Goal: Task Accomplishment & Management: Manage account settings

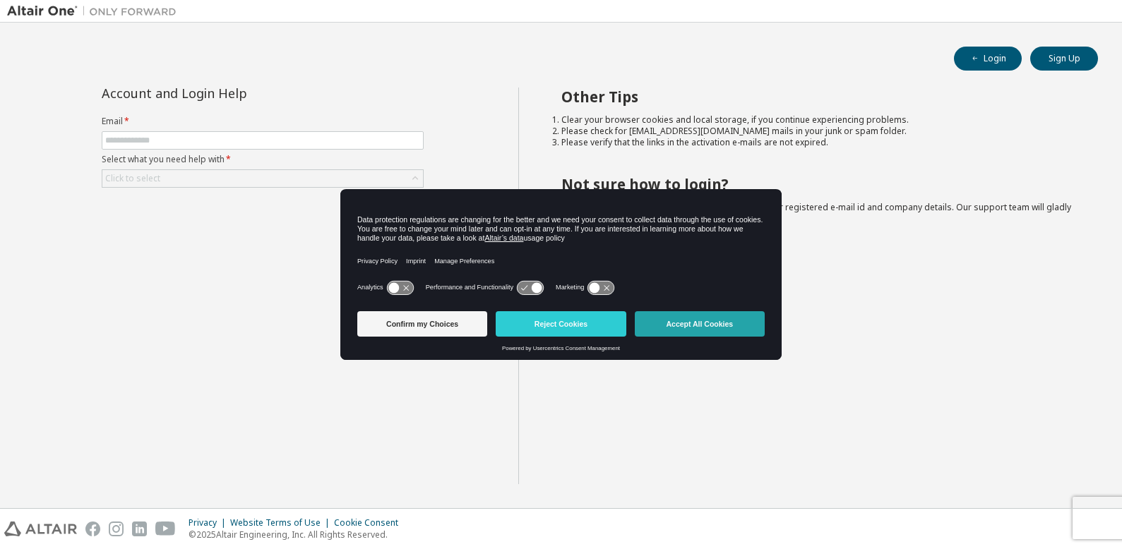
click at [686, 322] on button "Accept All Cookies" at bounding box center [700, 323] width 130 height 25
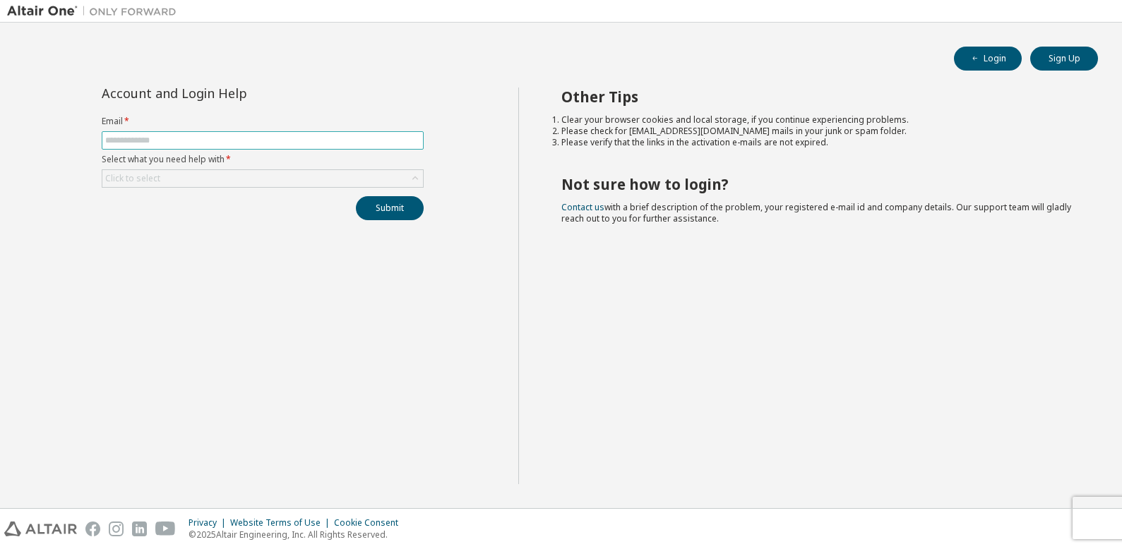
drag, startPoint x: 143, startPoint y: 136, endPoint x: 166, endPoint y: 135, distance: 22.6
click at [143, 136] on input "text" at bounding box center [262, 140] width 315 height 11
type input "**********"
click at [165, 180] on div "Click to select" at bounding box center [262, 178] width 321 height 17
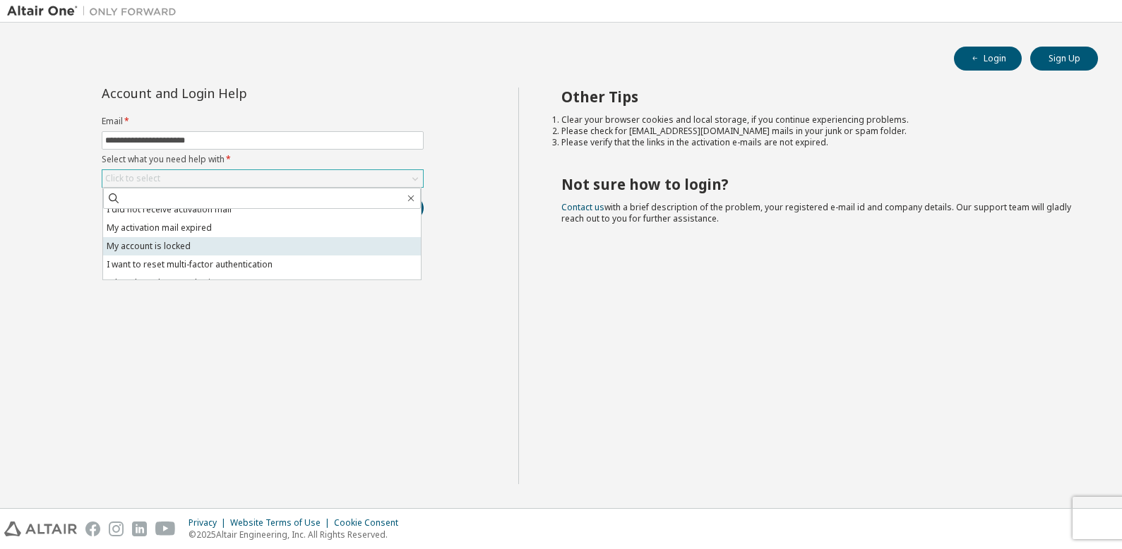
scroll to position [40, 0]
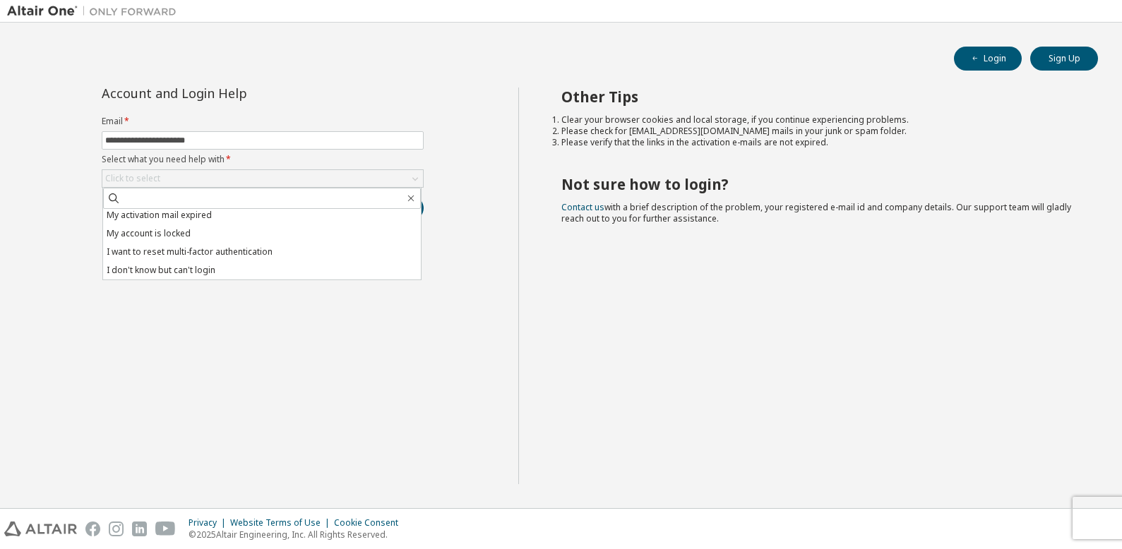
click at [192, 271] on li "I don't know but can't login" at bounding box center [262, 270] width 318 height 18
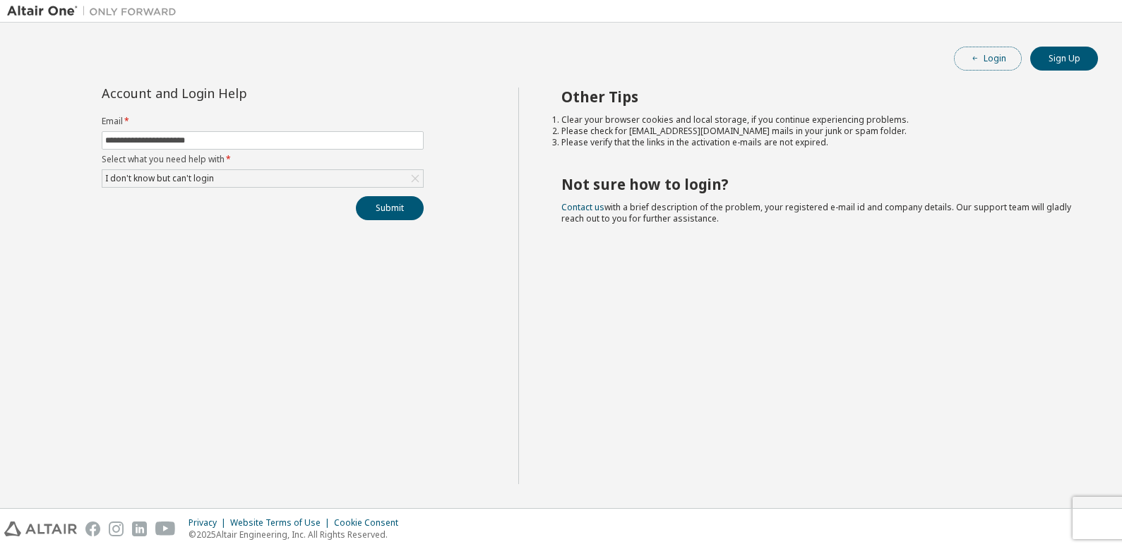
click at [992, 57] on button "Login" at bounding box center [988, 59] width 68 height 24
click at [204, 138] on input "text" at bounding box center [262, 140] width 315 height 11
type input "**********"
click at [257, 177] on div "Click to select" at bounding box center [262, 178] width 321 height 17
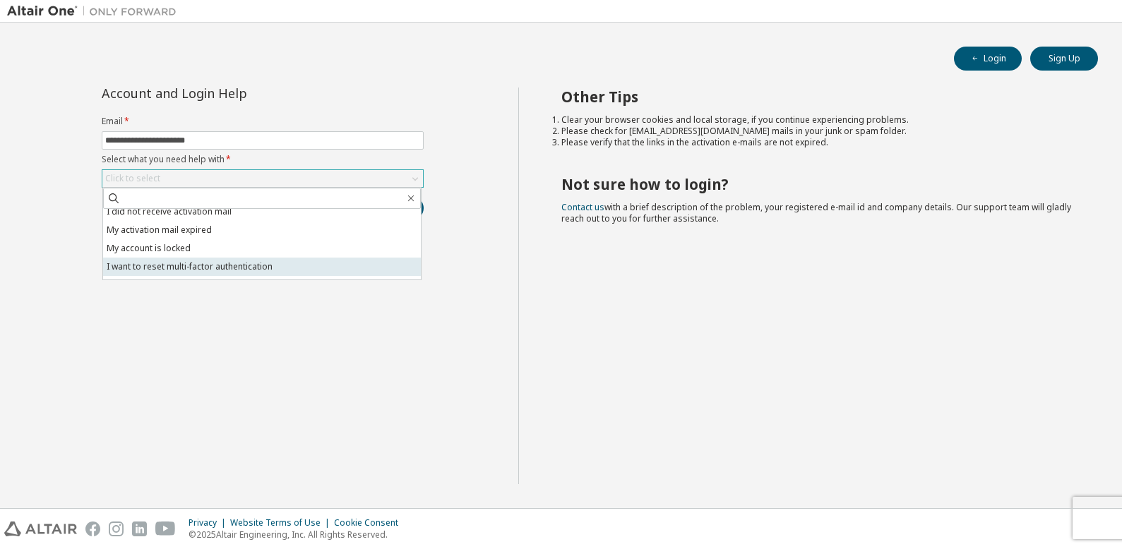
scroll to position [40, 0]
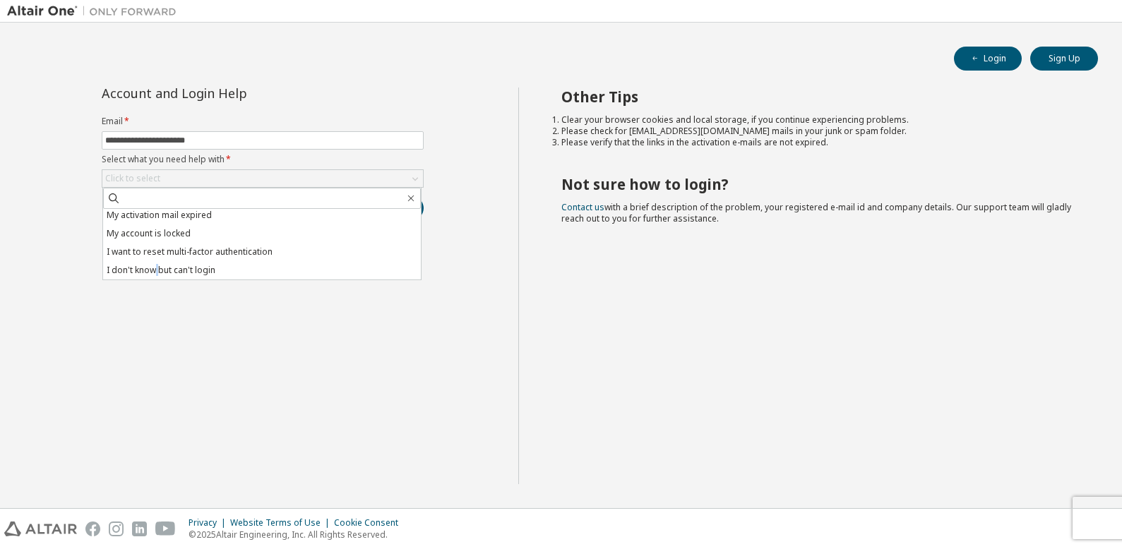
drag, startPoint x: 157, startPoint y: 270, endPoint x: 181, endPoint y: 269, distance: 23.3
click at [158, 270] on li "I don't know but can't login" at bounding box center [262, 270] width 318 height 18
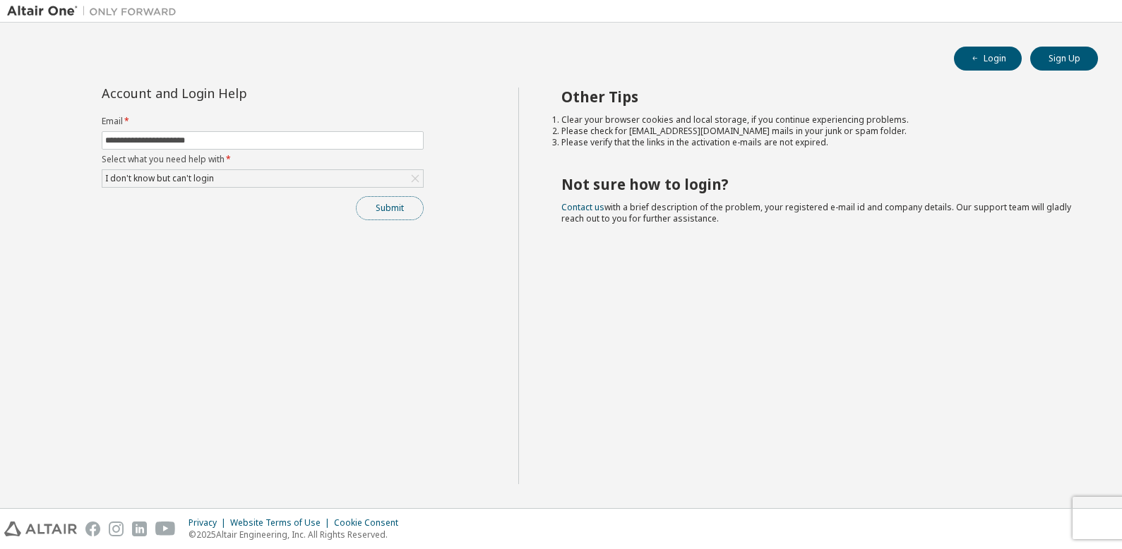
click at [405, 210] on button "Submit" at bounding box center [390, 208] width 68 height 24
click at [388, 207] on button "Submit" at bounding box center [390, 208] width 68 height 24
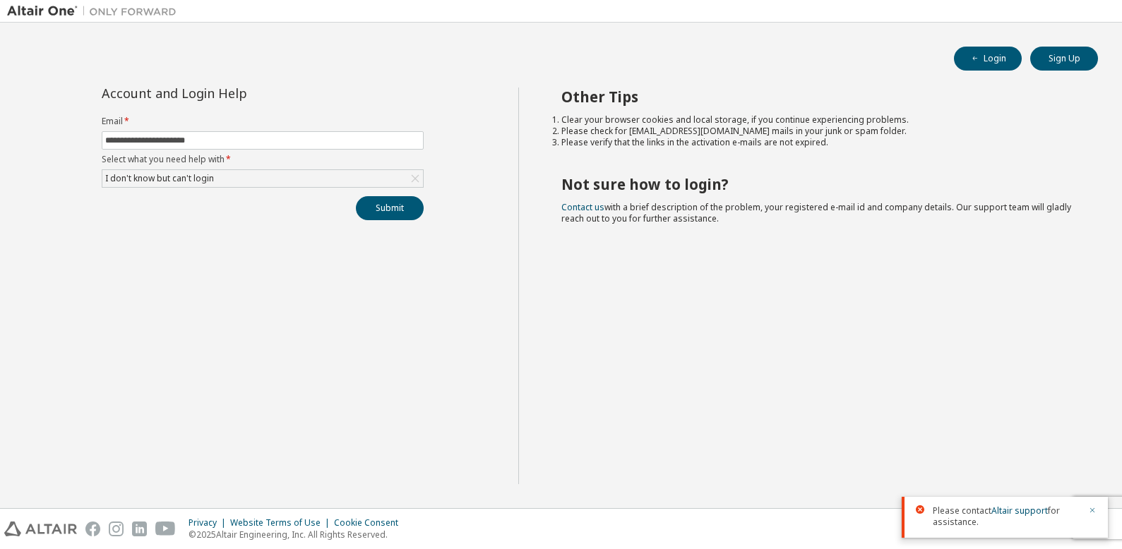
click at [1093, 511] on icon "button" at bounding box center [1092, 510] width 8 height 8
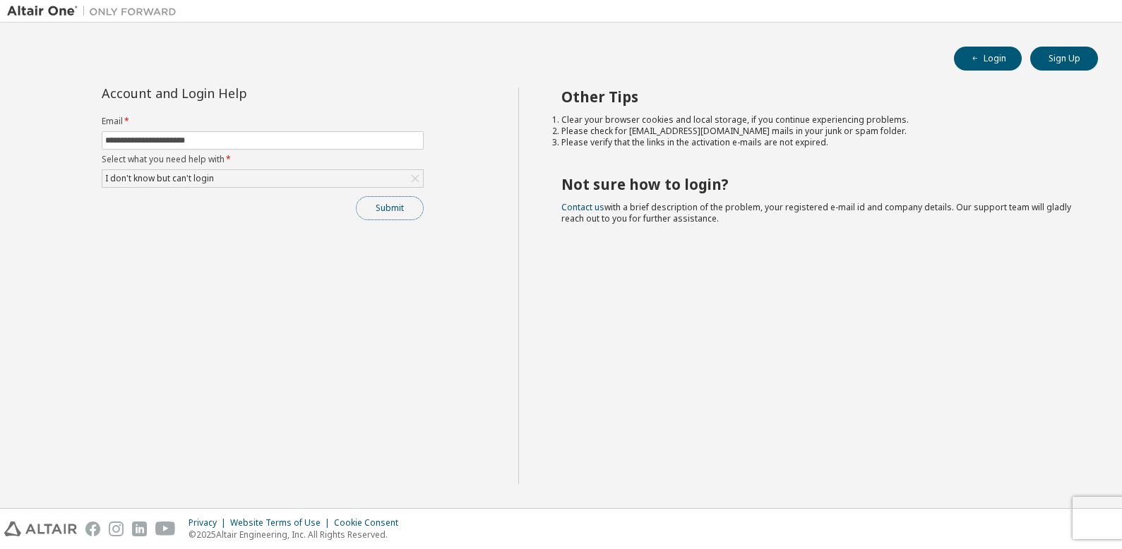
click at [403, 210] on button "Submit" at bounding box center [390, 208] width 68 height 24
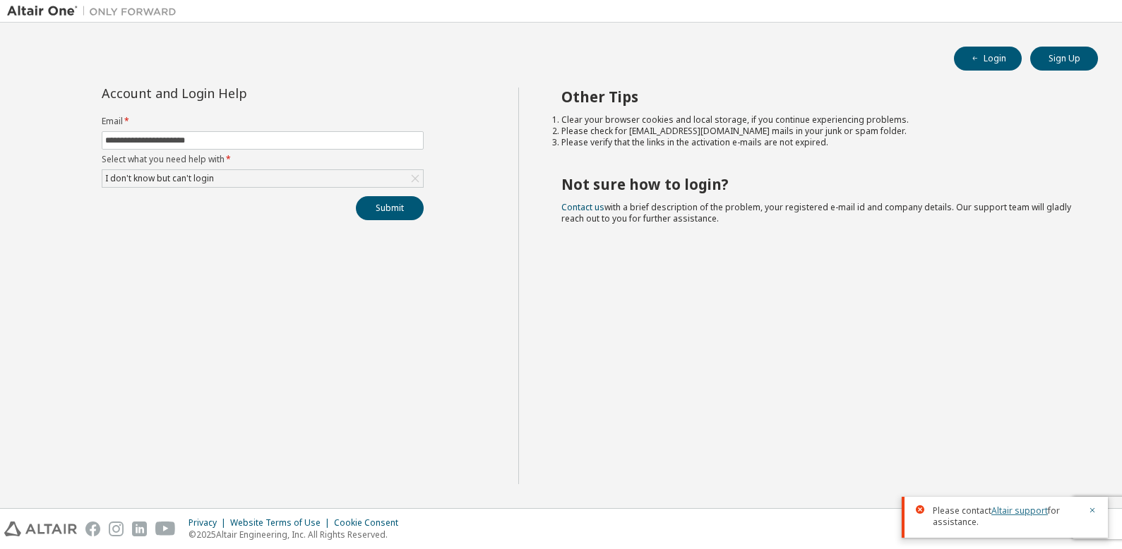
click at [1033, 508] on link "Altair support" at bounding box center [1020, 511] width 56 height 12
click at [1095, 511] on icon "button" at bounding box center [1092, 510] width 8 height 8
click at [222, 141] on input "**********" at bounding box center [262, 140] width 315 height 11
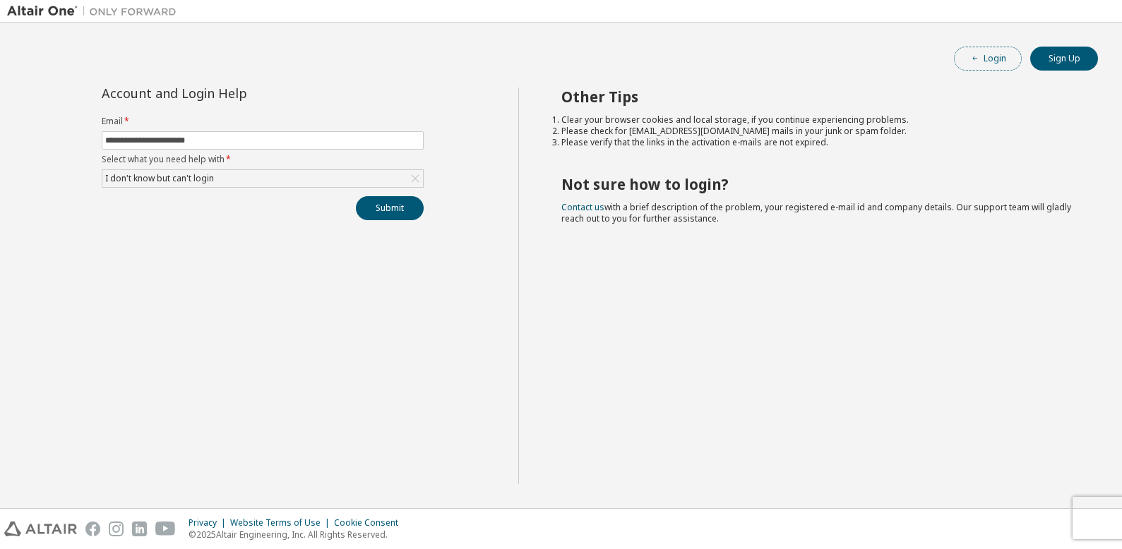
click at [981, 62] on span "button" at bounding box center [975, 58] width 11 height 11
click at [182, 139] on input "text" at bounding box center [262, 140] width 315 height 11
type input "**********"
click at [150, 175] on div "Click to select" at bounding box center [132, 178] width 55 height 11
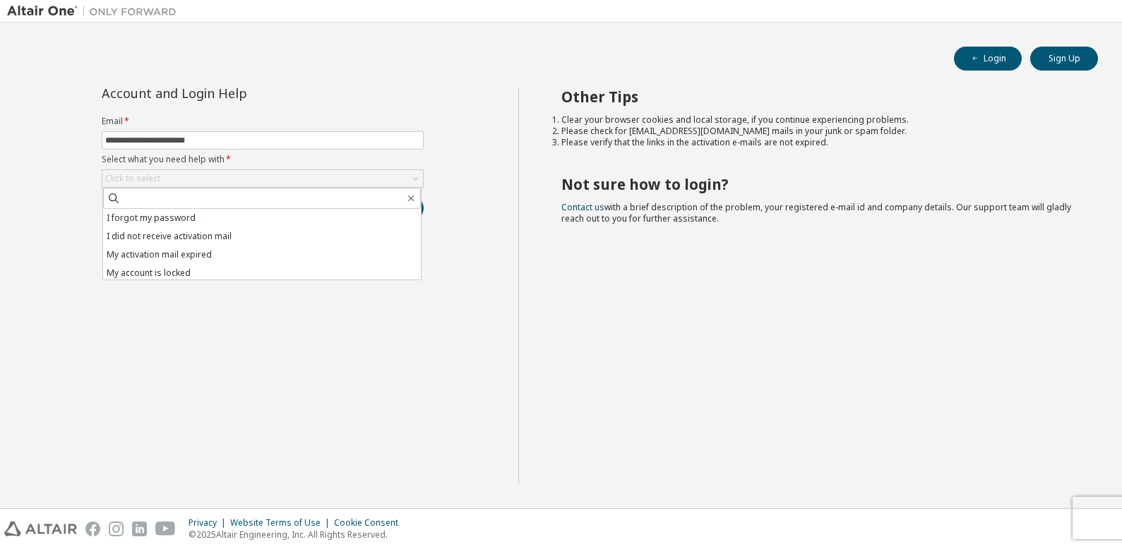
drag, startPoint x: 150, startPoint y: 175, endPoint x: 431, endPoint y: 142, distance: 283.0
click at [430, 143] on div "**********" at bounding box center [262, 154] width 339 height 133
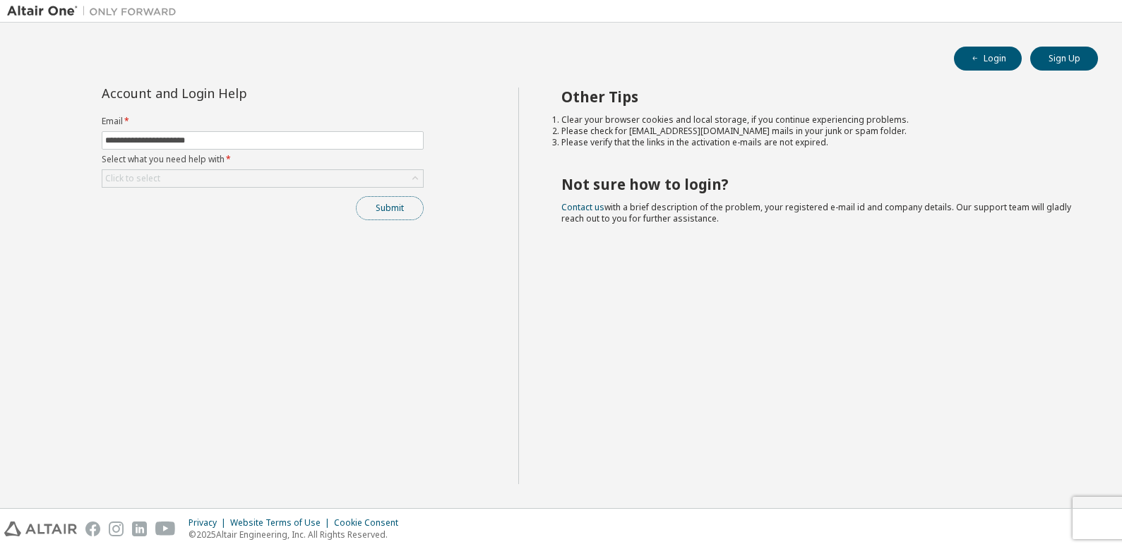
click at [397, 198] on button "Submit" at bounding box center [390, 208] width 68 height 24
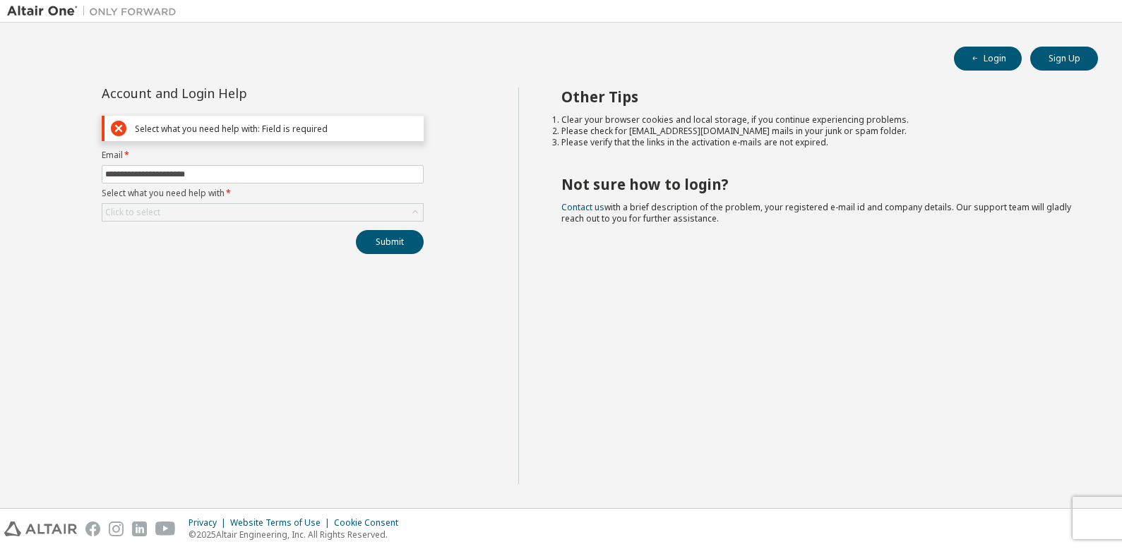
click at [248, 199] on form "**********" at bounding box center [263, 186] width 322 height 72
click at [245, 206] on div "Click to select" at bounding box center [262, 212] width 321 height 17
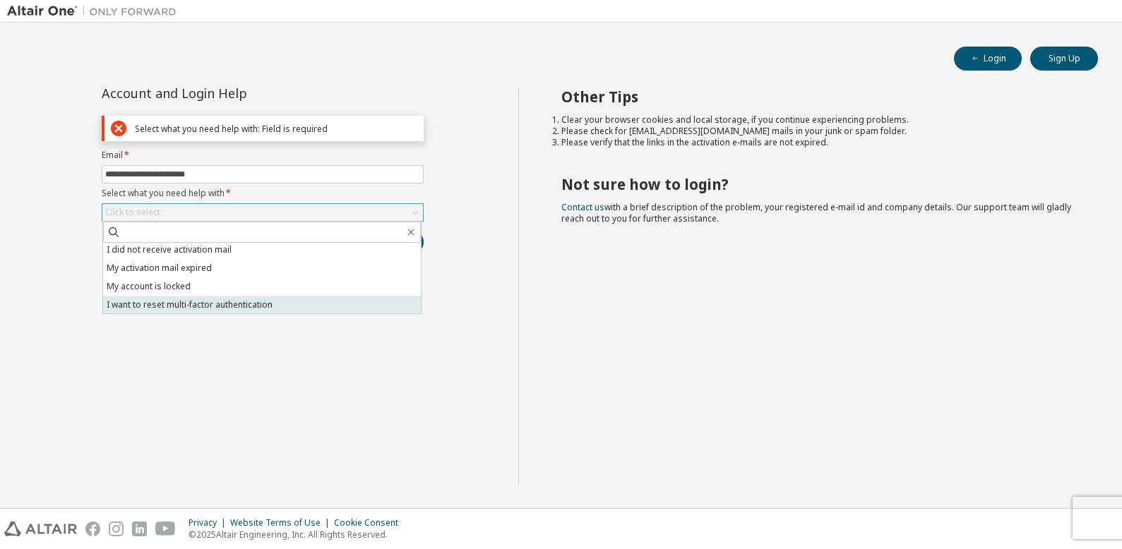
scroll to position [40, 0]
click at [194, 301] on li "I don't know but can't login" at bounding box center [262, 304] width 318 height 18
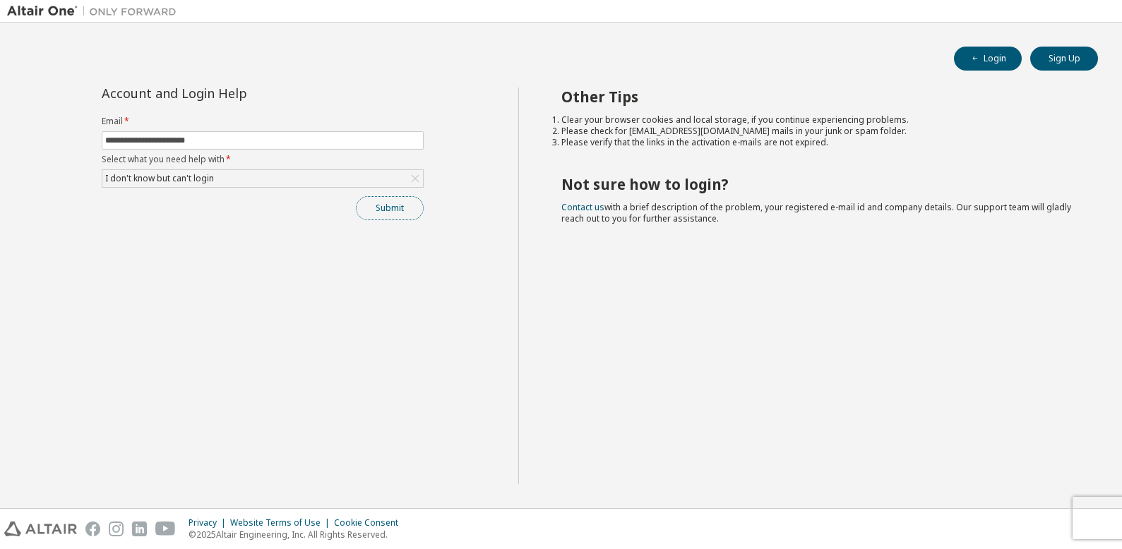
click at [393, 203] on button "Submit" at bounding box center [390, 208] width 68 height 24
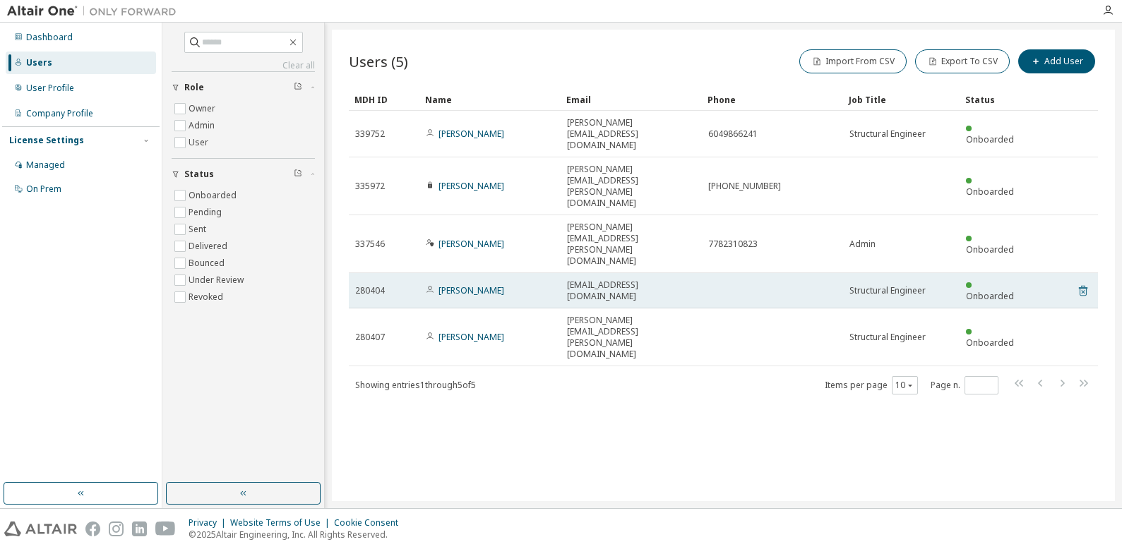
click at [1083, 282] on icon at bounding box center [1083, 290] width 13 height 17
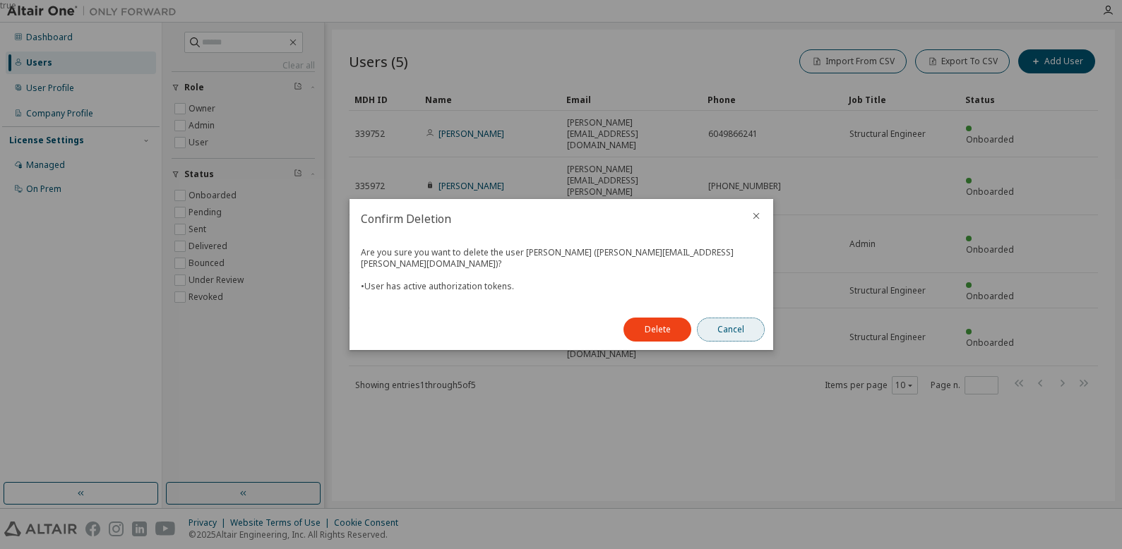
click at [749, 324] on button "Cancel" at bounding box center [731, 330] width 68 height 24
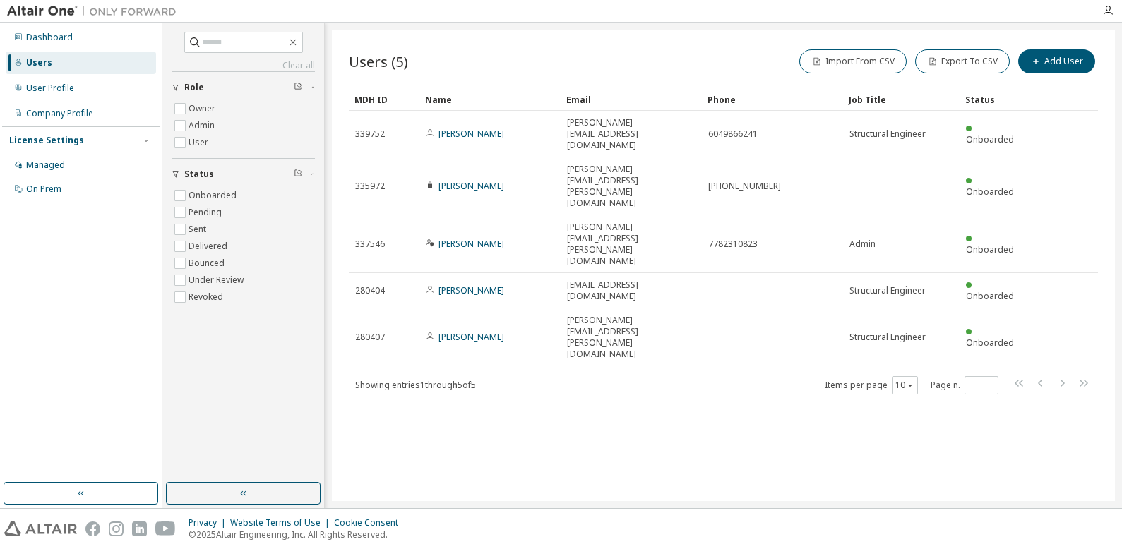
click at [652, 306] on div "Users (5) Import From CSV Export To CSV Add User Clear Load Save Save As Field …" at bounding box center [723, 266] width 783 height 472
click at [1047, 59] on button "Add User" at bounding box center [1056, 61] width 77 height 24
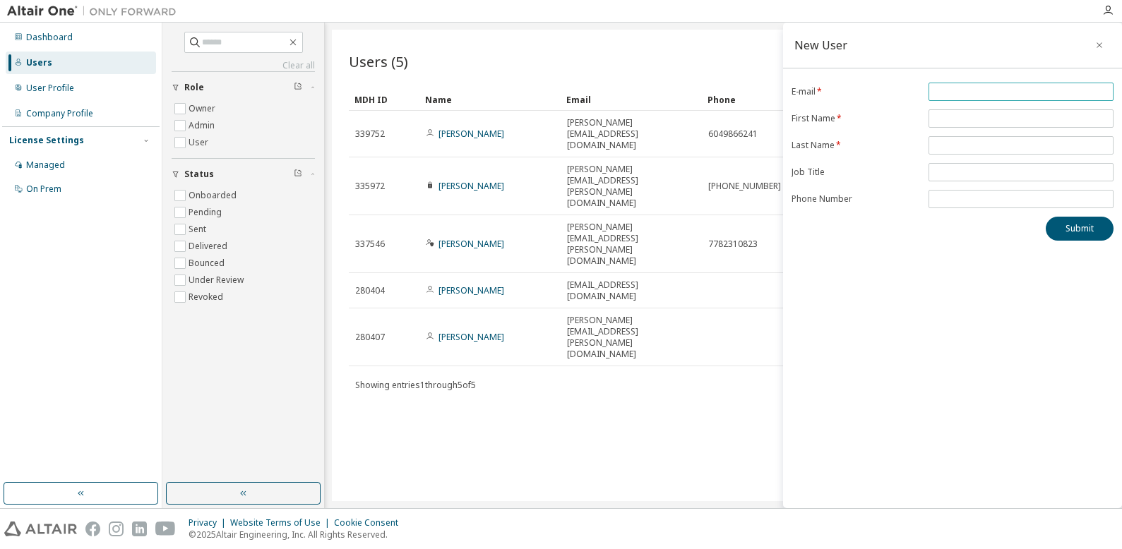
click at [968, 91] on input "email" at bounding box center [1021, 91] width 178 height 11
click at [1001, 92] on div "**********" at bounding box center [952, 162] width 339 height 158
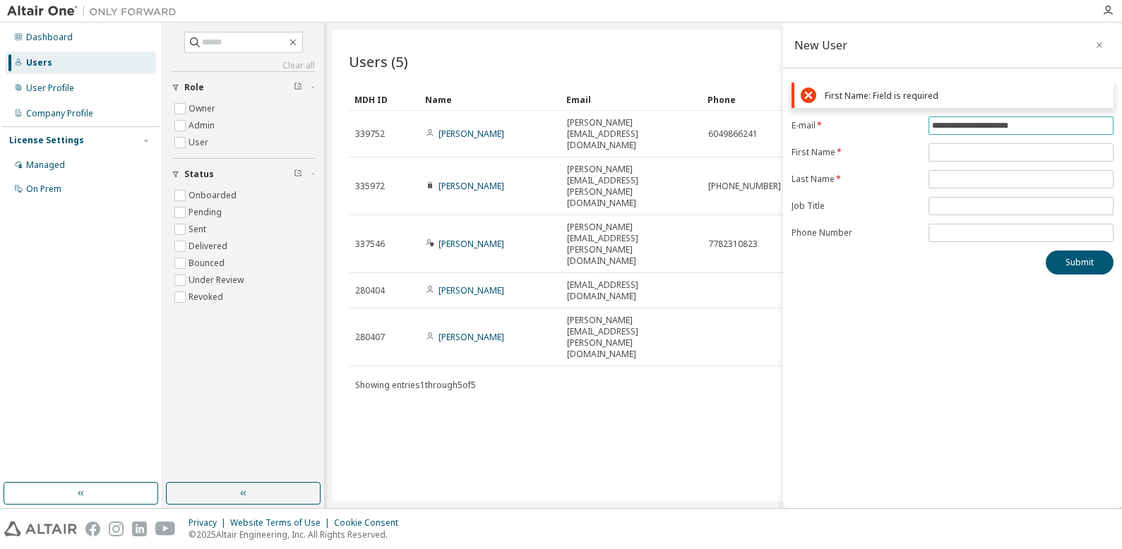
type input "**********"
type input "*****"
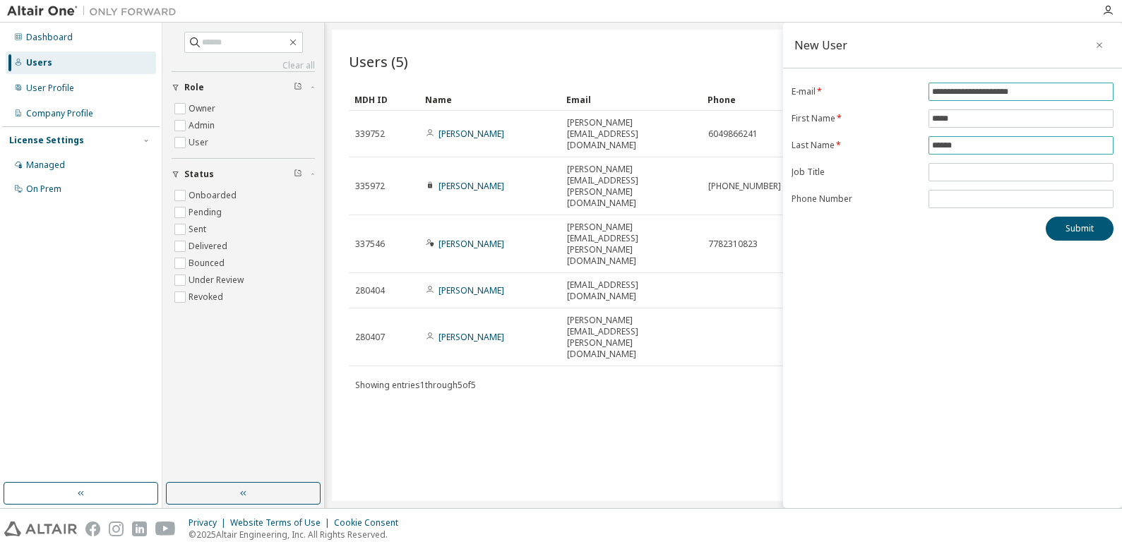
type input "******"
click at [1081, 228] on button "Submit" at bounding box center [1080, 229] width 68 height 24
click at [1071, 227] on button "Submit" at bounding box center [1080, 229] width 68 height 24
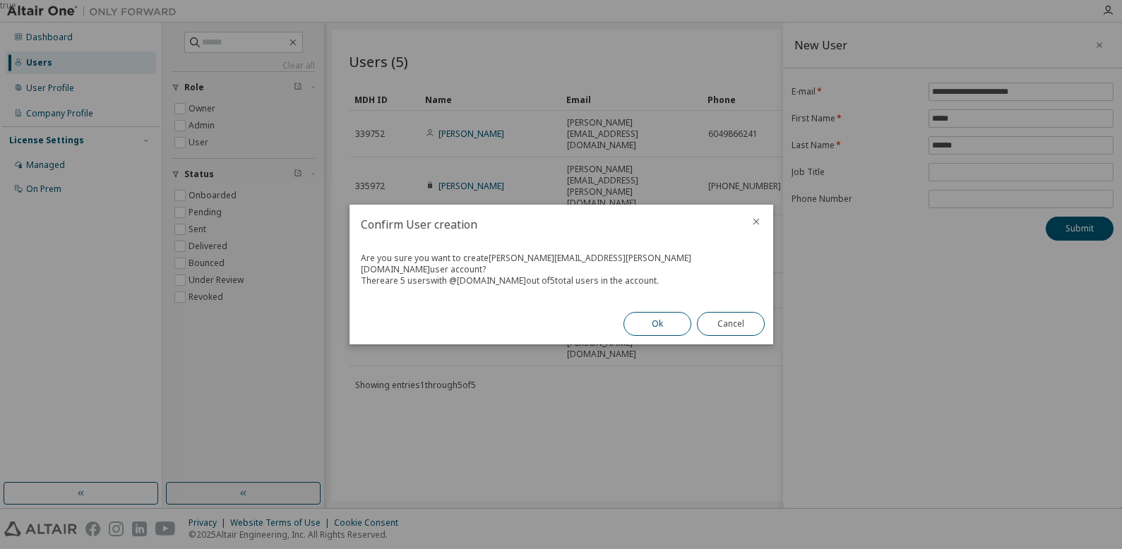
click at [653, 319] on button "Ok" at bounding box center [658, 324] width 68 height 24
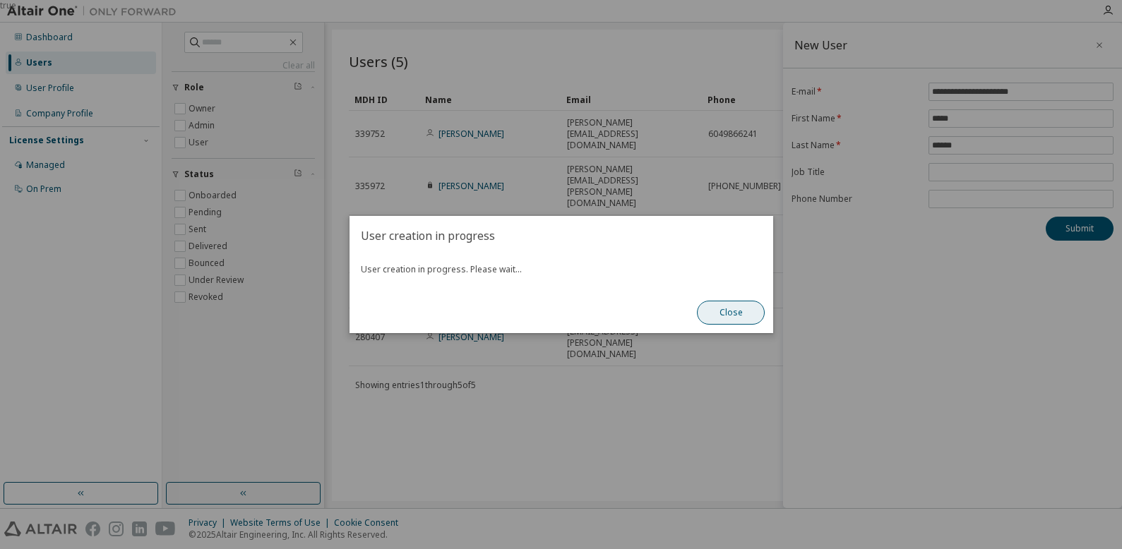
click at [737, 311] on button "Close" at bounding box center [731, 313] width 68 height 24
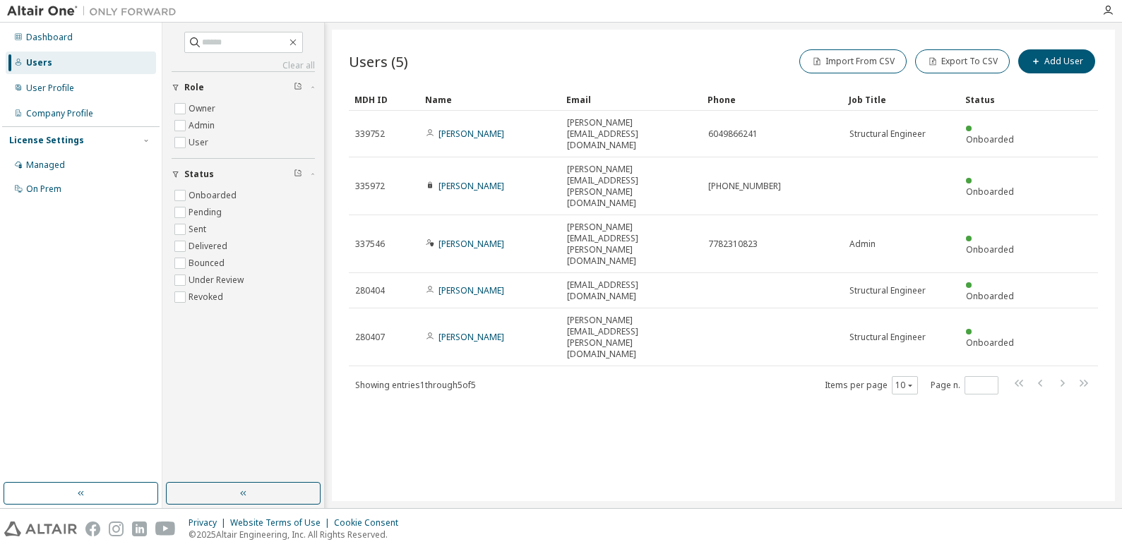
click at [574, 311] on div "Users (5) Import From CSV Export To CSV Add User Clear Load Save Save As Field …" at bounding box center [723, 266] width 783 height 472
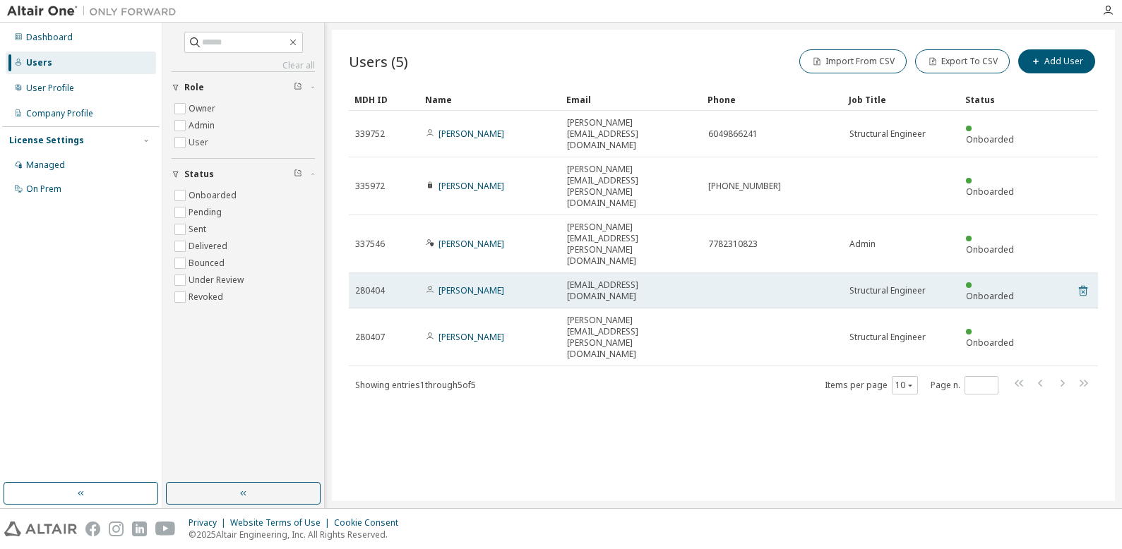
click at [1085, 282] on icon at bounding box center [1083, 290] width 13 height 17
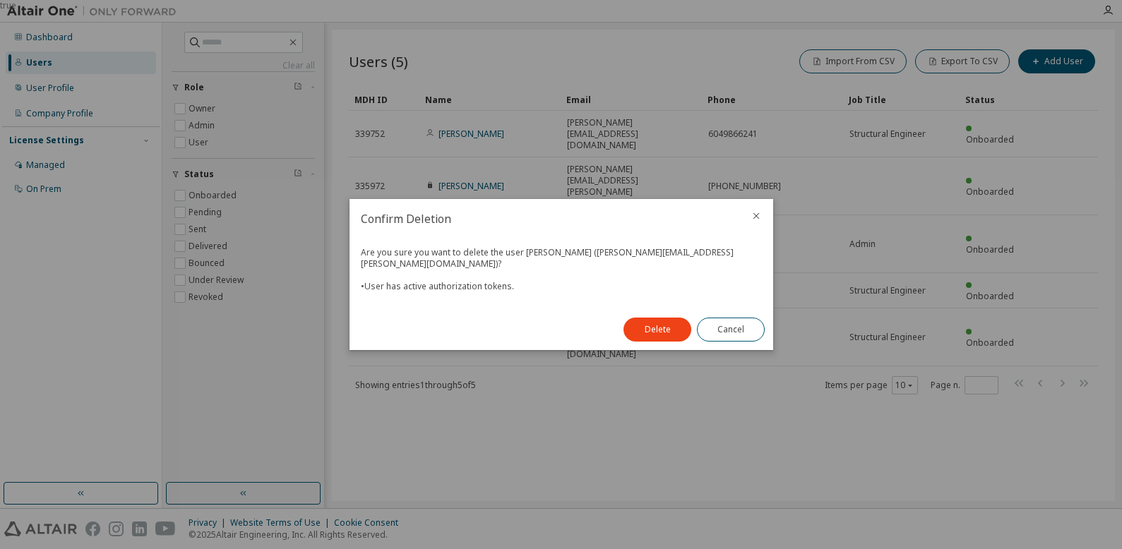
click at [520, 282] on div "• User has active authorization tokens." at bounding box center [558, 286] width 395 height 11
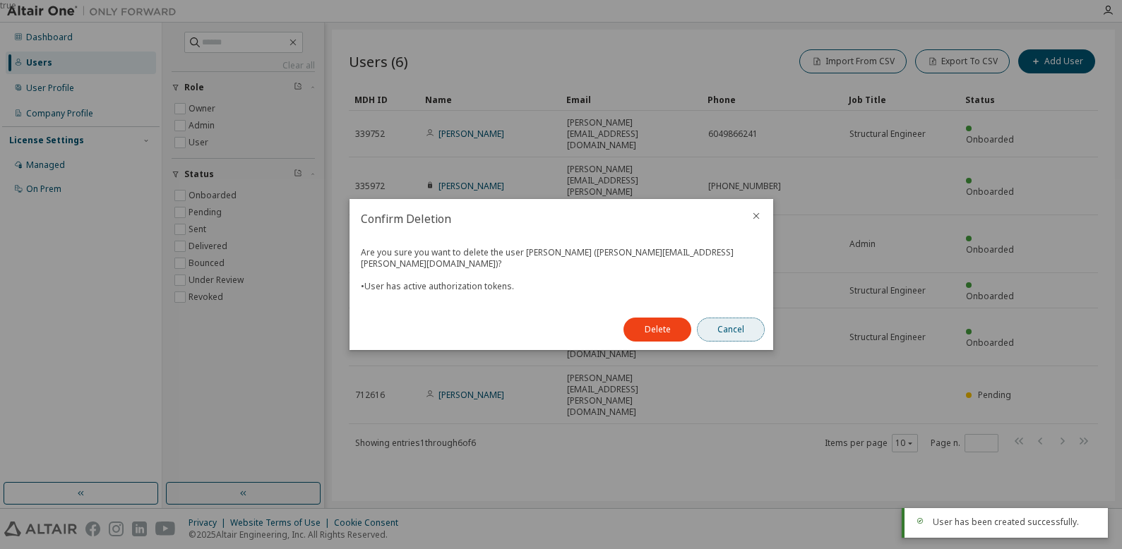
click at [736, 324] on button "Cancel" at bounding box center [731, 330] width 68 height 24
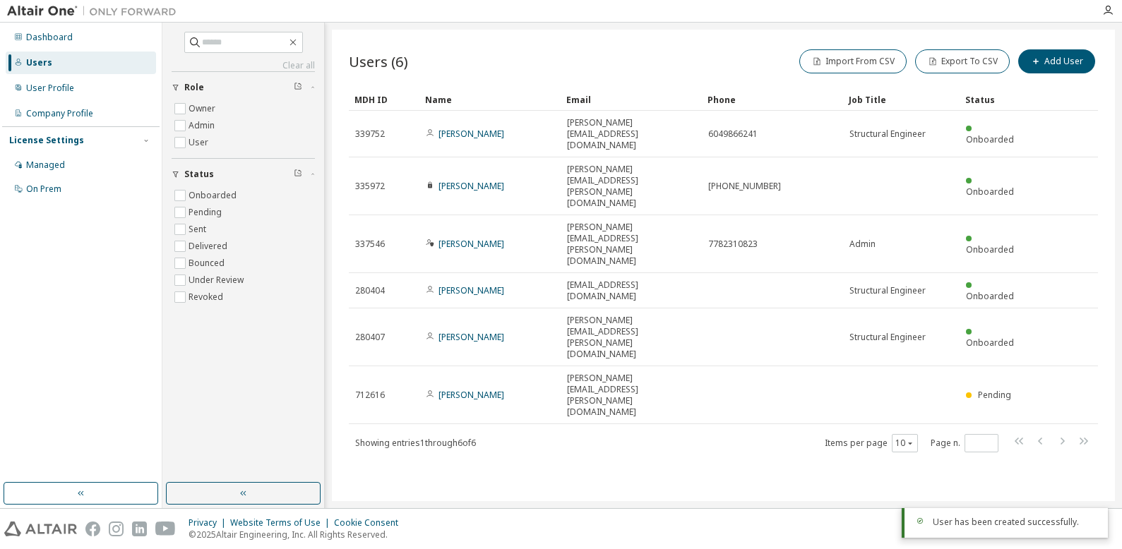
click at [645, 338] on div "Users (6) Import From CSV Export To CSV Add User Clear Load Save Save As Field …" at bounding box center [723, 266] width 783 height 472
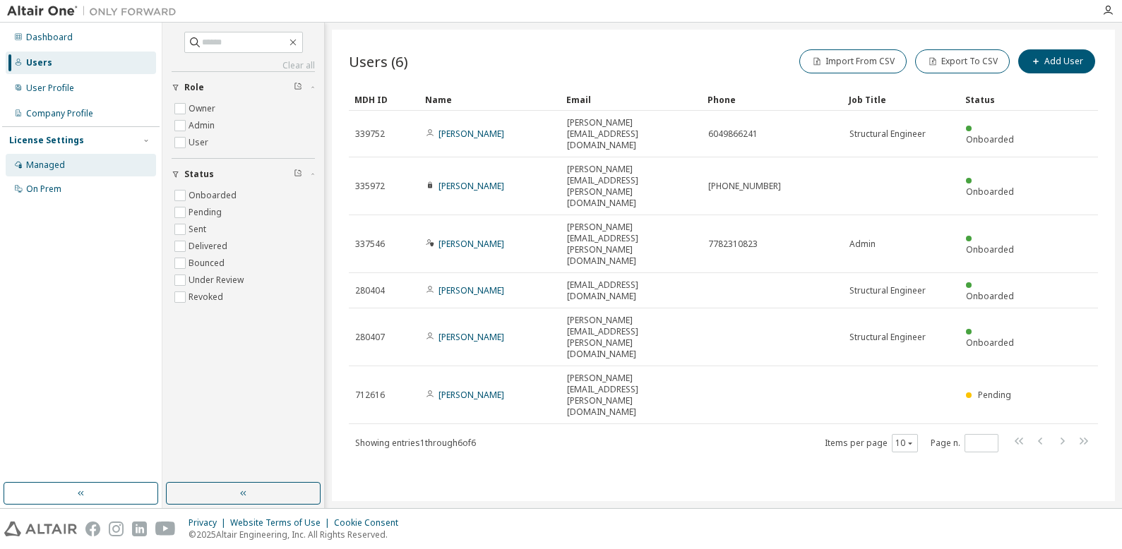
click at [49, 162] on div "Managed" at bounding box center [45, 165] width 39 height 11
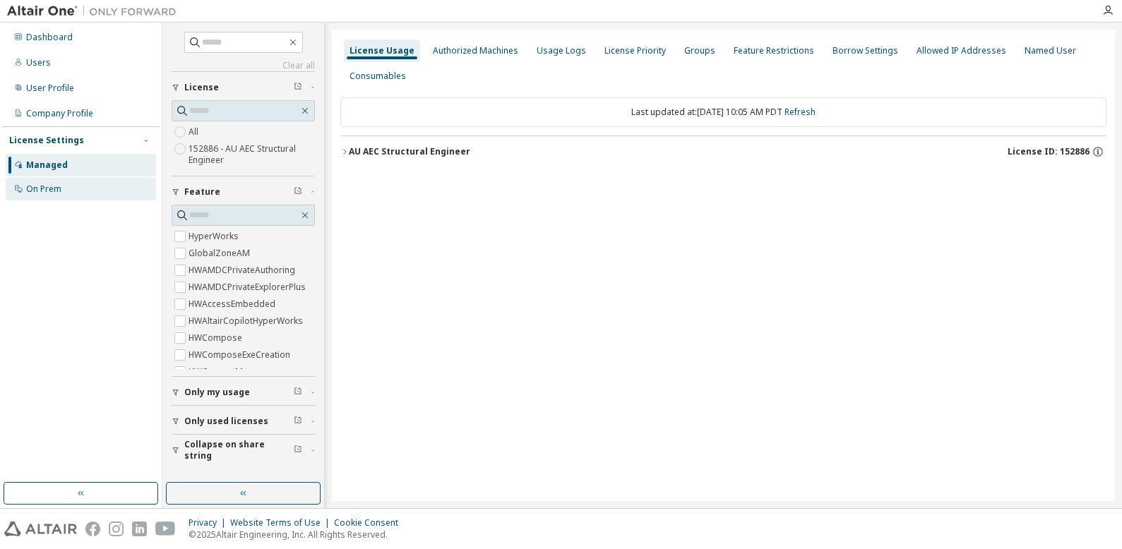
click at [47, 189] on div "On Prem" at bounding box center [43, 189] width 35 height 11
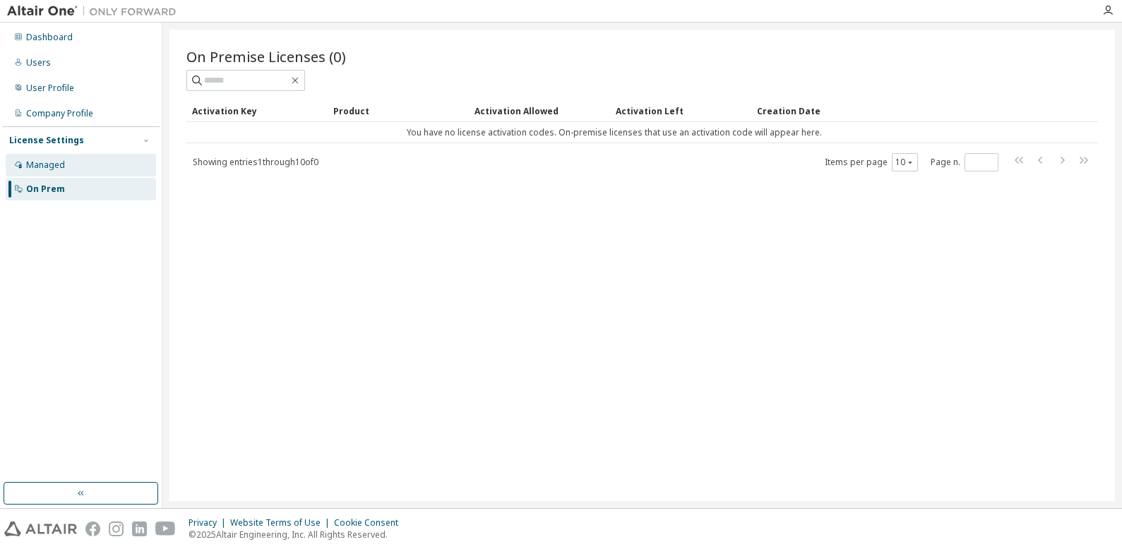
click at [50, 162] on div "Managed" at bounding box center [45, 165] width 39 height 11
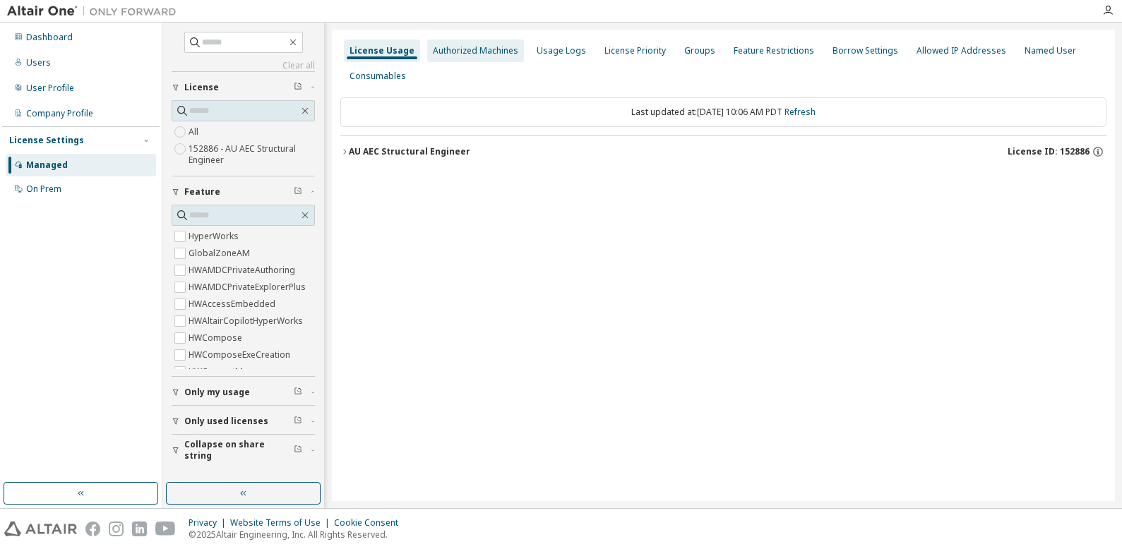
click at [484, 49] on div "Authorized Machines" at bounding box center [475, 50] width 85 height 11
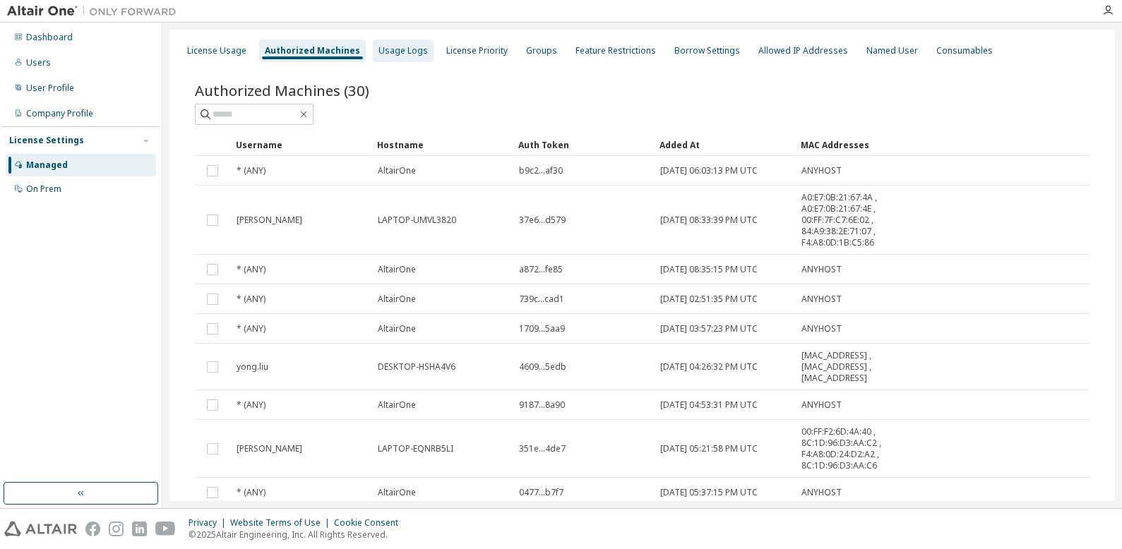
click at [392, 50] on div "Usage Logs" at bounding box center [403, 50] width 49 height 11
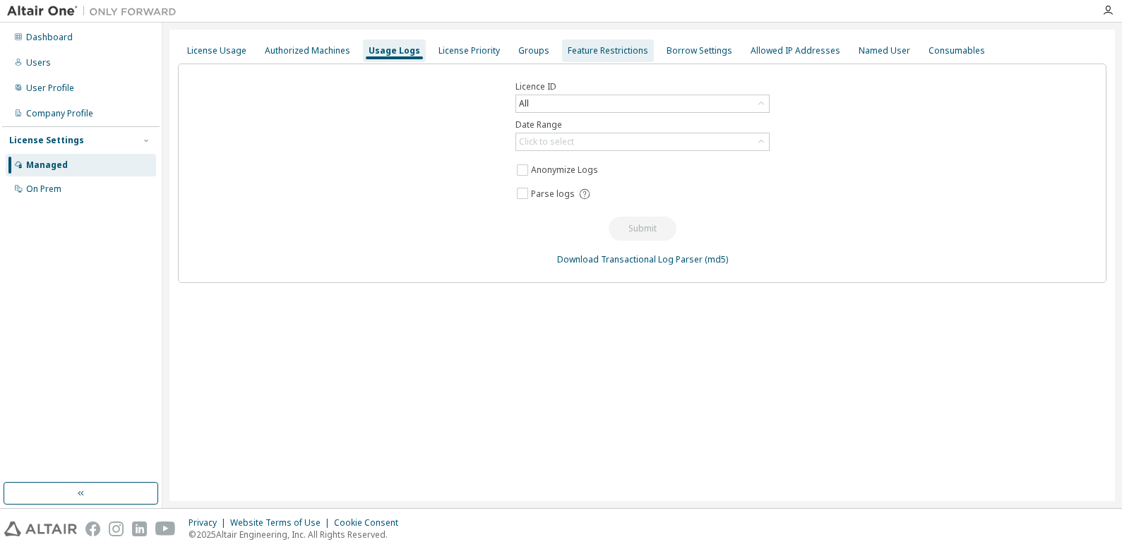
click at [579, 49] on div "Feature Restrictions" at bounding box center [608, 50] width 81 height 11
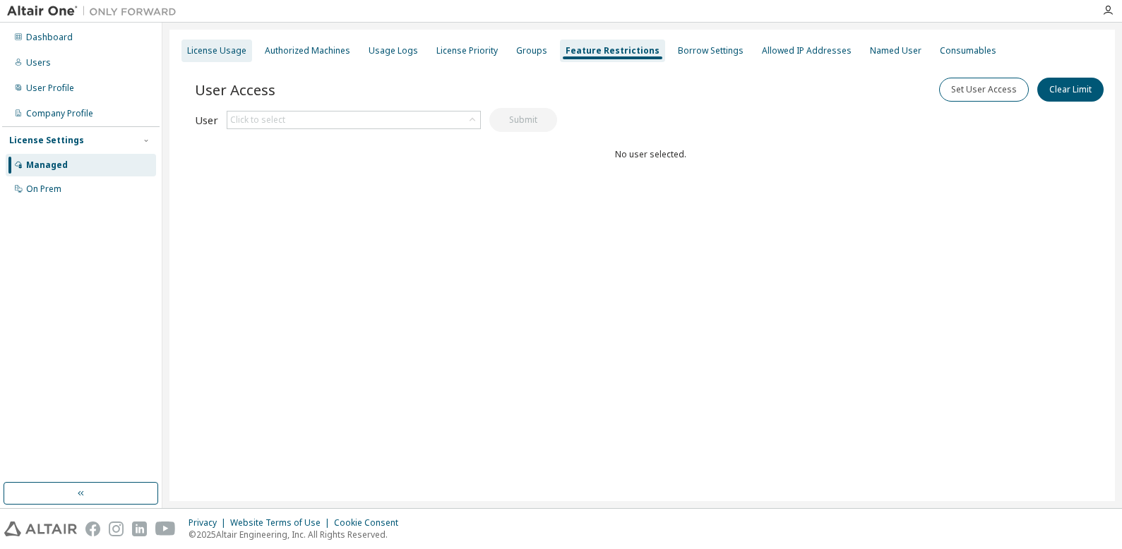
click at [234, 47] on div "License Usage" at bounding box center [216, 50] width 59 height 11
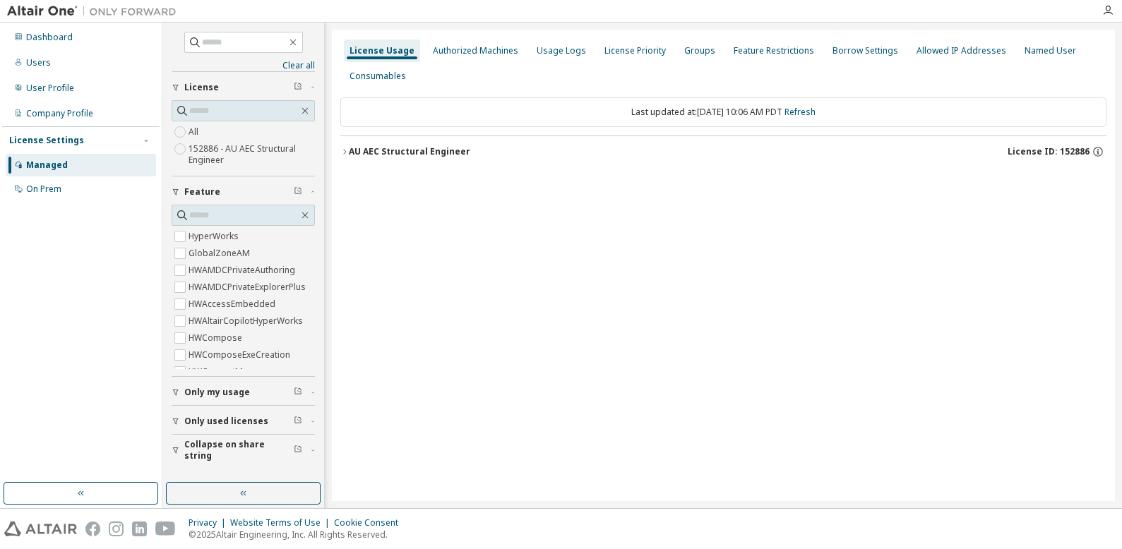
click at [345, 152] on icon "button" at bounding box center [344, 152] width 8 height 8
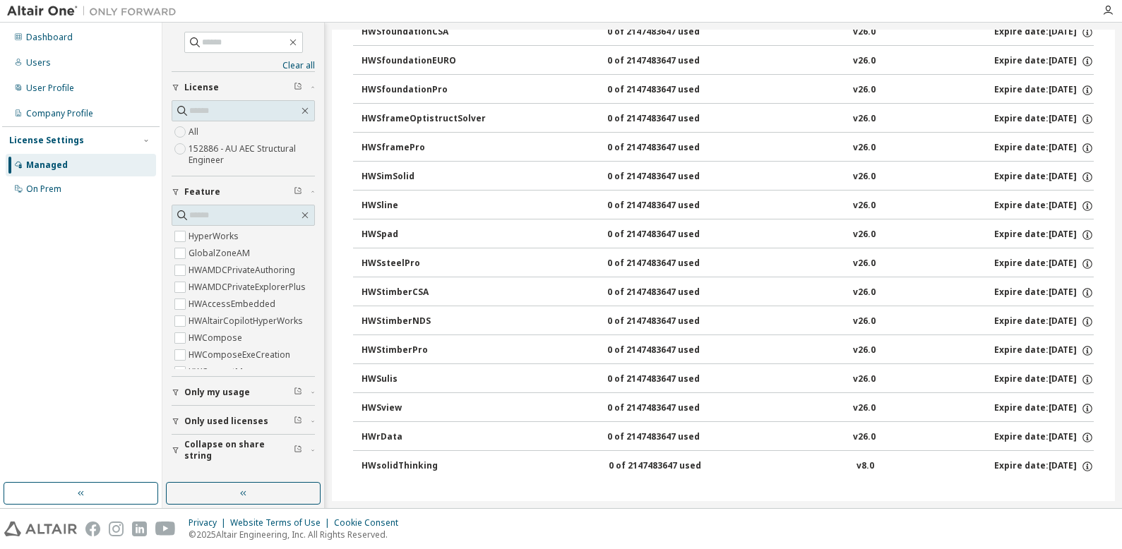
scroll to position [1368, 0]
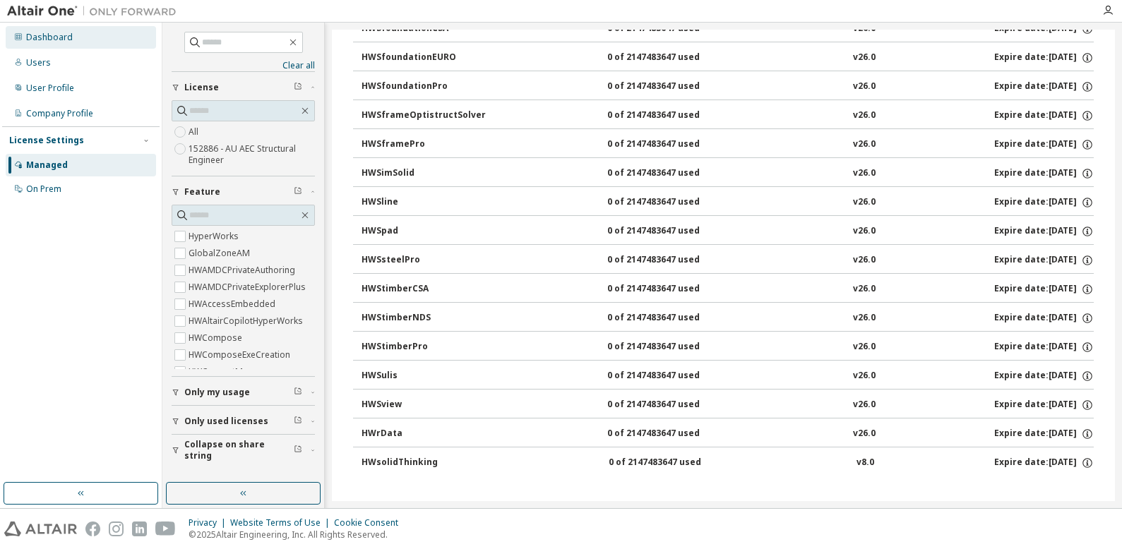
click at [40, 37] on div "Dashboard" at bounding box center [49, 37] width 47 height 11
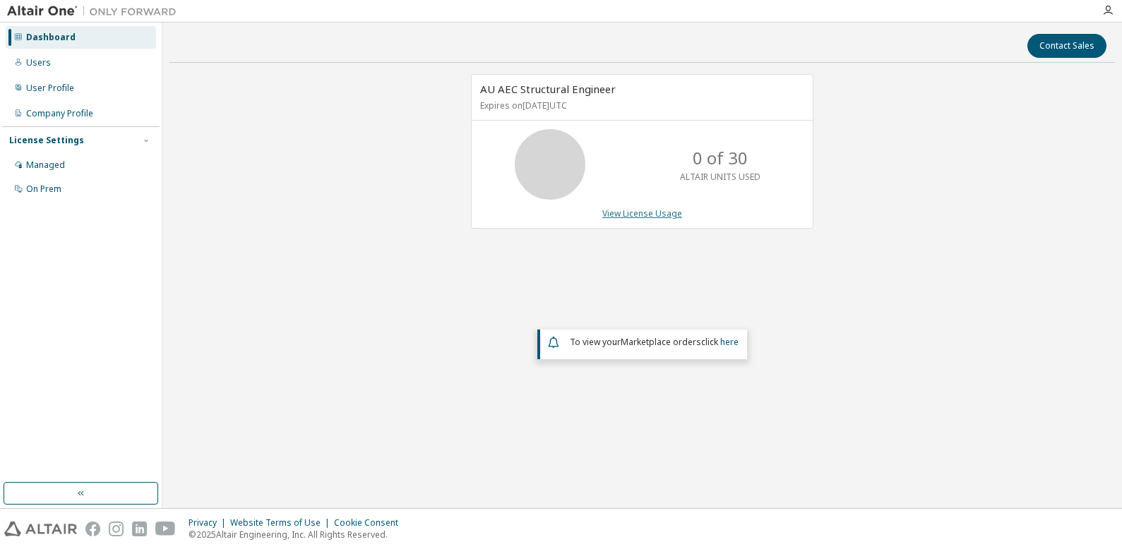
click at [639, 213] on link "View License Usage" at bounding box center [642, 214] width 80 height 12
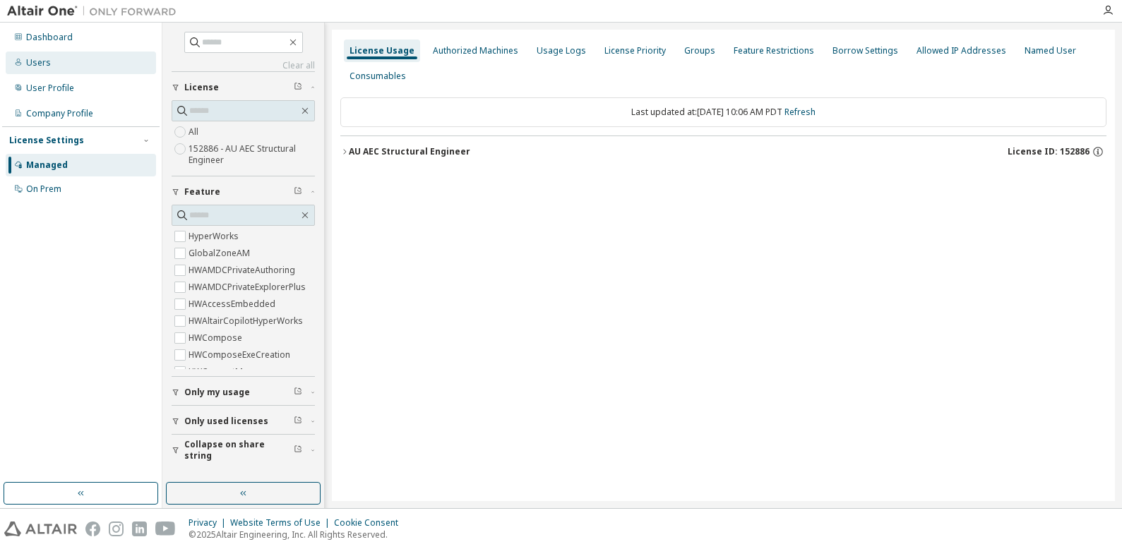
click at [27, 61] on div "Users" at bounding box center [38, 62] width 25 height 11
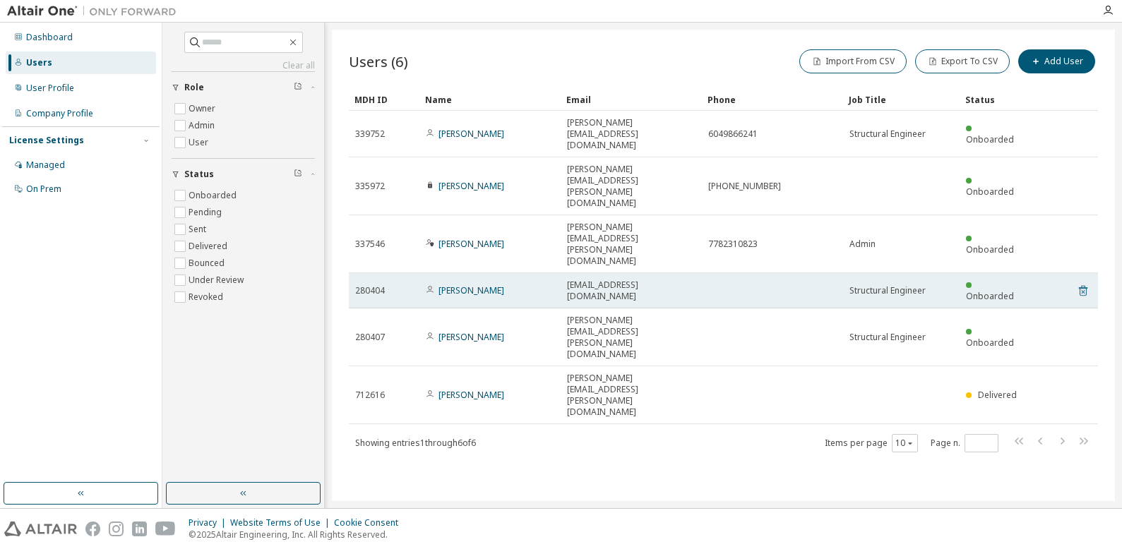
click at [1083, 282] on icon at bounding box center [1083, 290] width 13 height 17
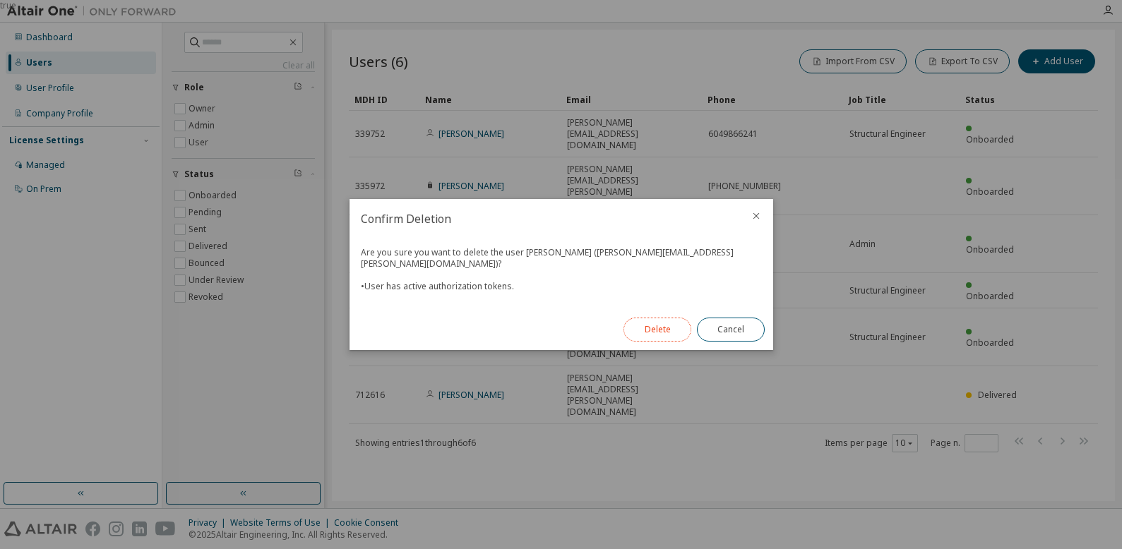
click at [662, 327] on button "Delete" at bounding box center [658, 330] width 68 height 24
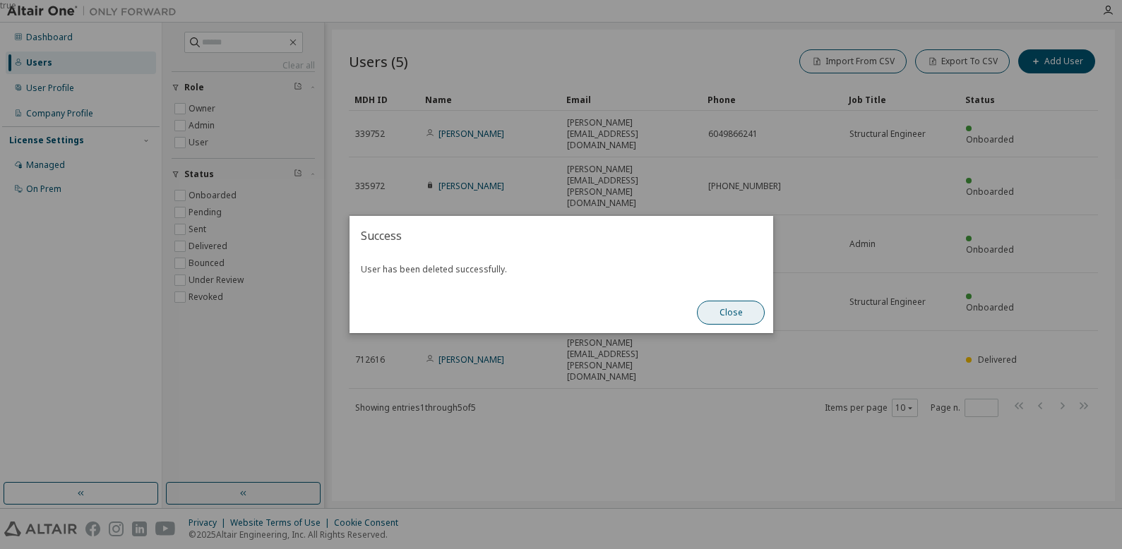
click at [737, 314] on button "Close" at bounding box center [731, 313] width 68 height 24
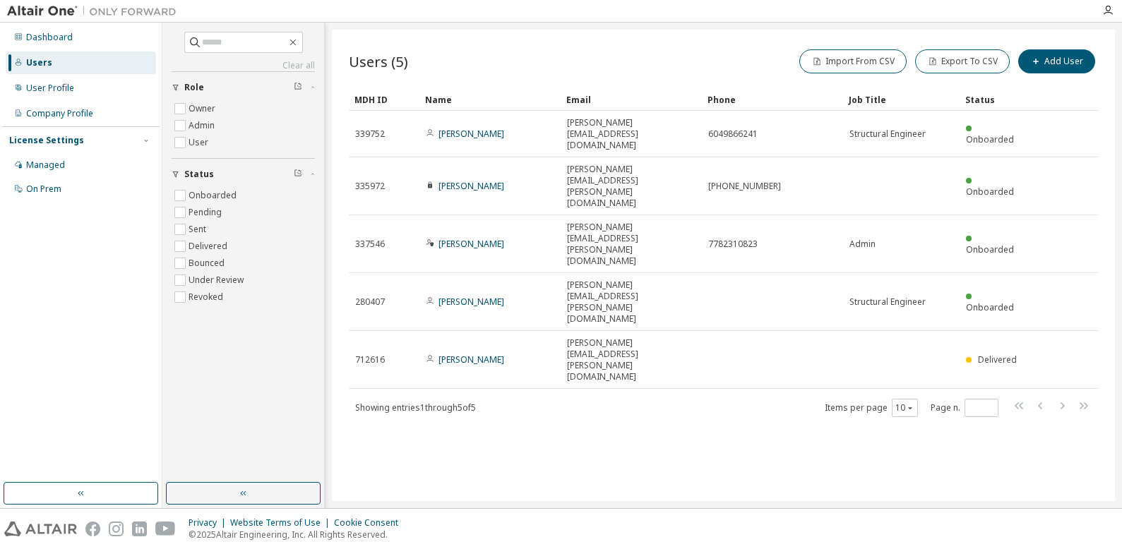
click at [660, 367] on div "Users (5) Import From CSV Export To CSV Add User Clear Load Save Save As Field …" at bounding box center [723, 266] width 783 height 472
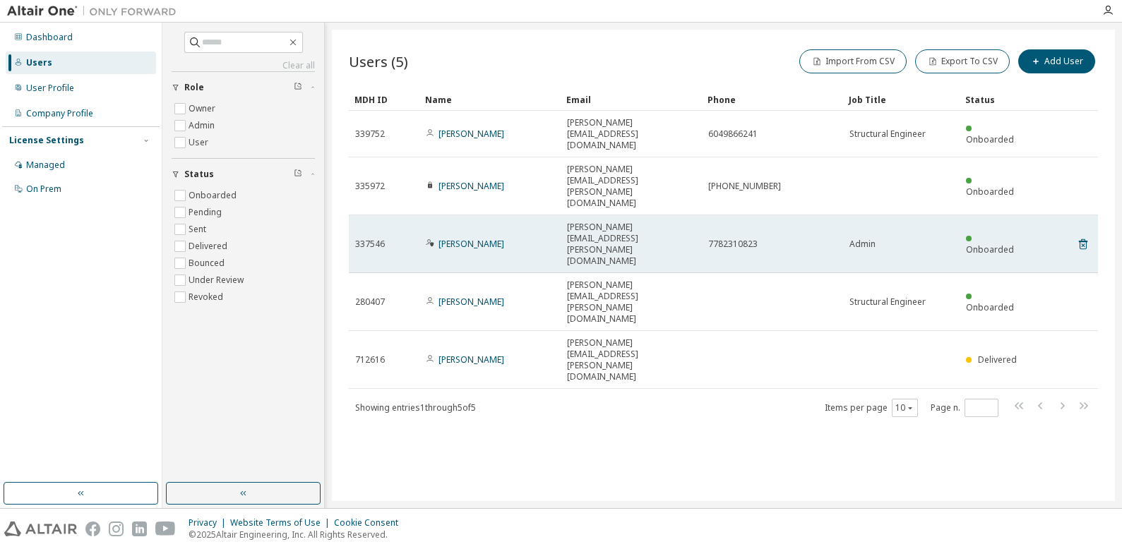
click at [887, 239] on div "Admin" at bounding box center [902, 244] width 104 height 11
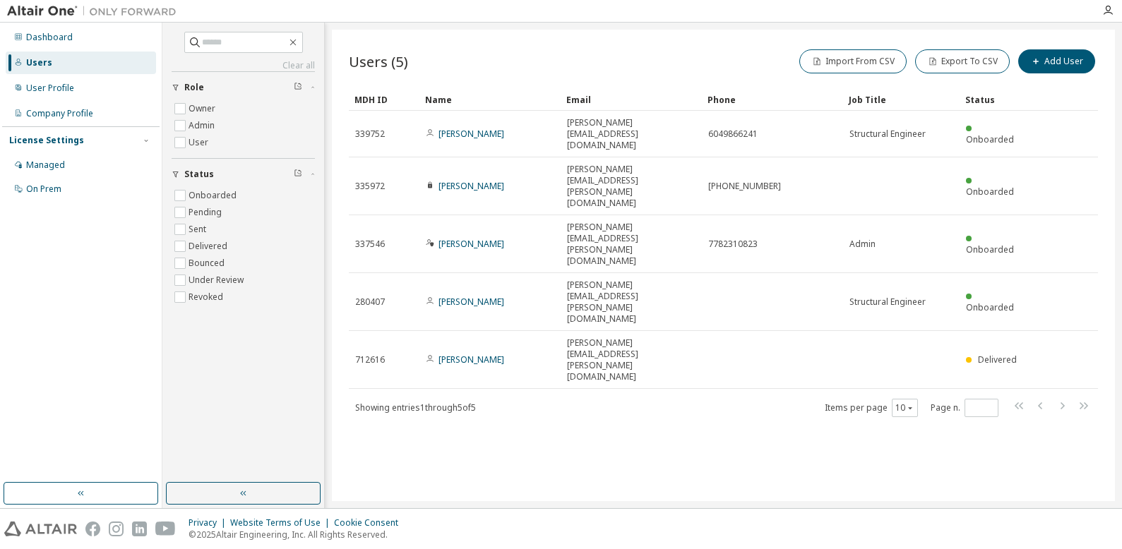
click at [671, 426] on div "Users (5) Import From CSV Export To CSV Add User Clear Load Save Save As Field …" at bounding box center [723, 266] width 783 height 472
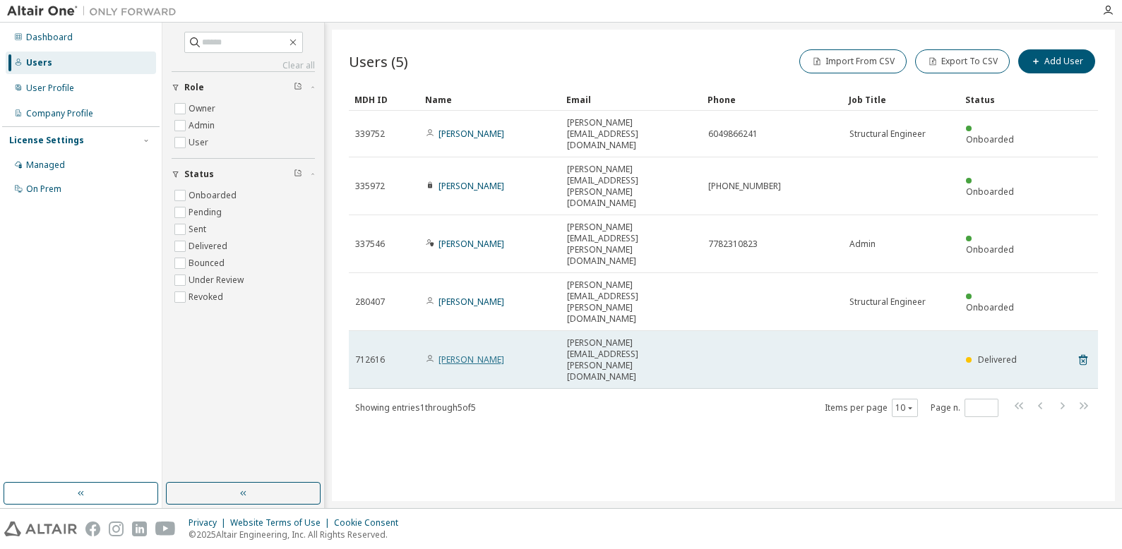
click at [482, 354] on link "[PERSON_NAME]" at bounding box center [472, 360] width 66 height 12
